Goal: Contribute content

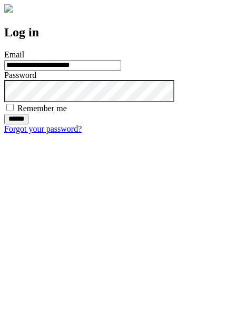
type input "**********"
click at [28, 124] on input "******" at bounding box center [16, 119] width 24 height 11
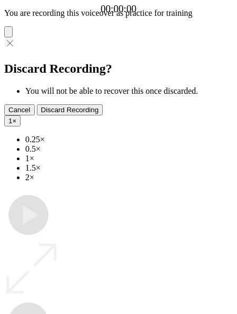
type input "**********"
